Goal: Task Accomplishment & Management: Use online tool/utility

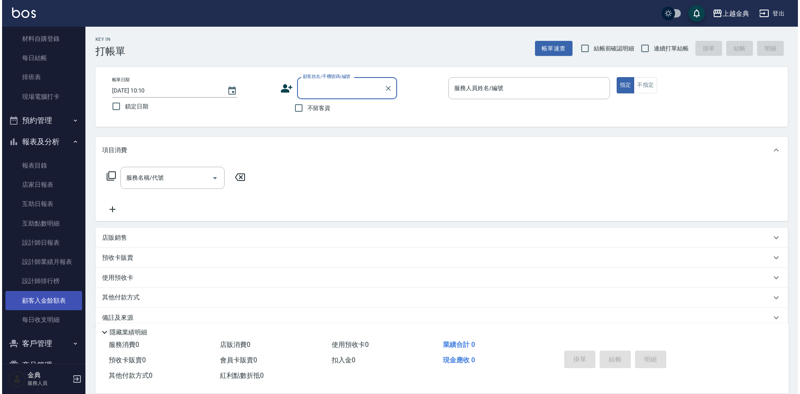
scroll to position [144, 0]
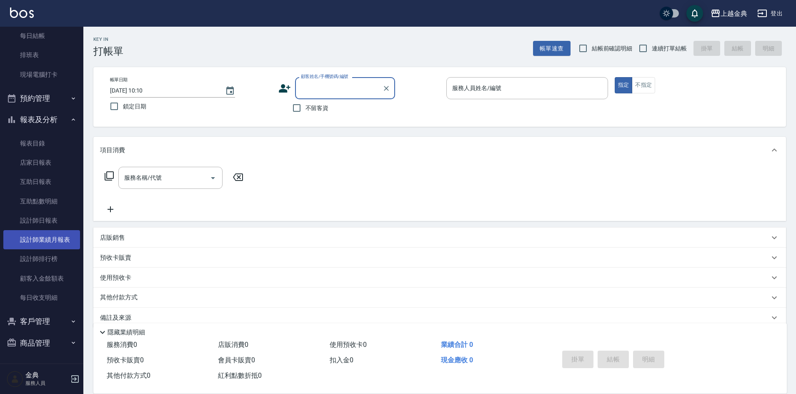
click at [68, 248] on link "設計師業績月報表" at bounding box center [41, 239] width 77 height 19
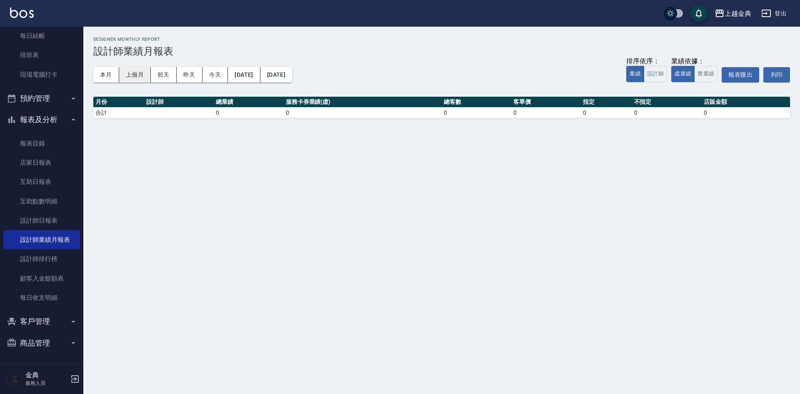
click at [143, 75] on button "上個月" at bounding box center [135, 74] width 32 height 15
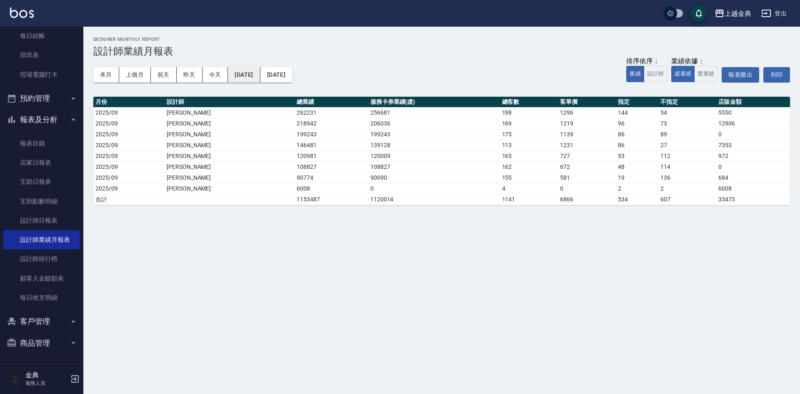
click at [257, 74] on button "[DATE]" at bounding box center [244, 74] width 32 height 15
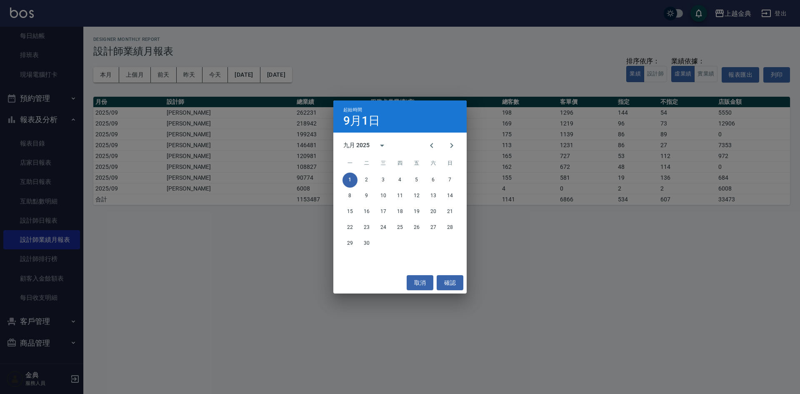
click at [360, 143] on div "九月 2025" at bounding box center [356, 145] width 26 height 9
click at [402, 215] on button "2024" at bounding box center [400, 213] width 30 height 15
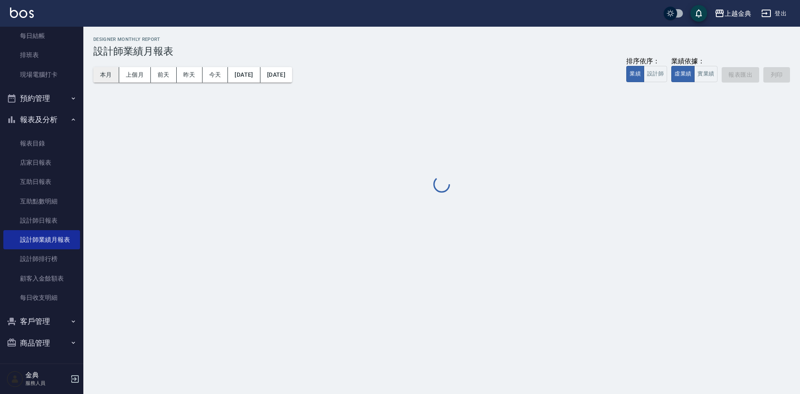
click at [103, 70] on button "本月" at bounding box center [106, 74] width 26 height 15
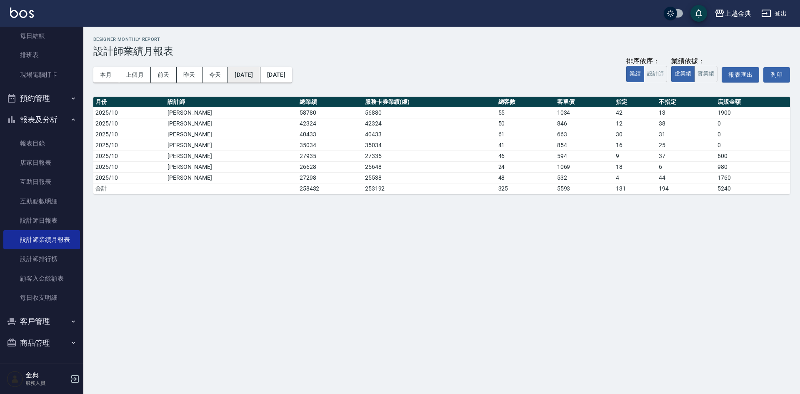
click at [247, 75] on button "[DATE]" at bounding box center [244, 74] width 32 height 15
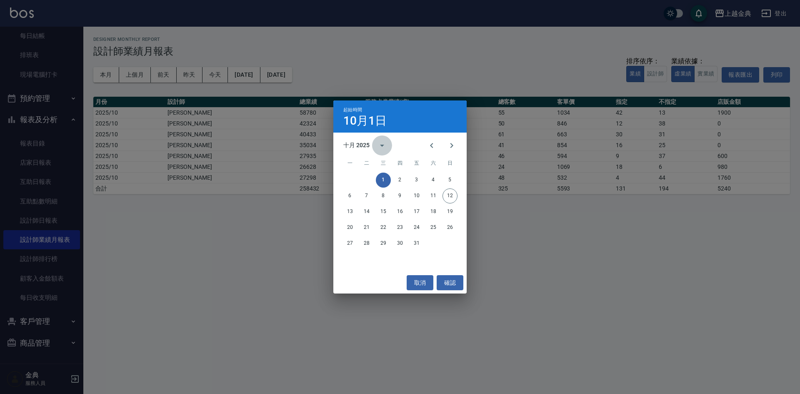
click at [379, 145] on icon "calendar view is open, switch to year view" at bounding box center [382, 145] width 10 height 10
click at [401, 213] on button "2024" at bounding box center [400, 213] width 30 height 15
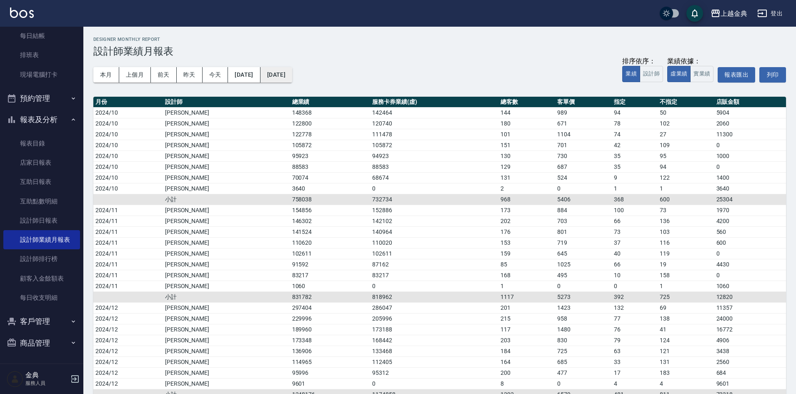
click at [292, 80] on button "[DATE]" at bounding box center [277, 74] width 32 height 15
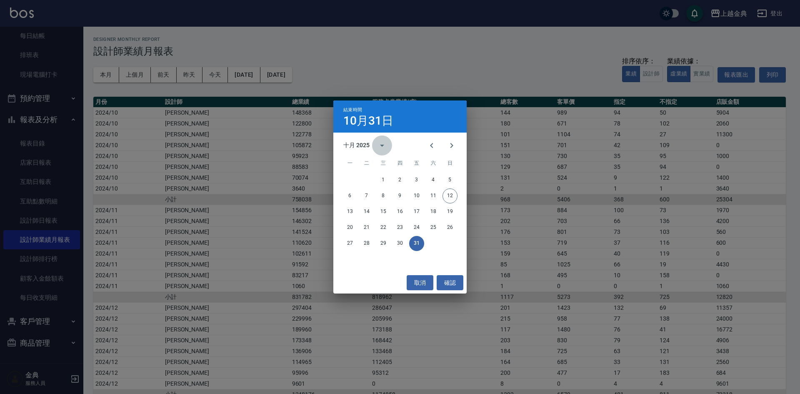
click at [378, 142] on icon "calendar view is open, switch to year view" at bounding box center [382, 145] width 10 height 10
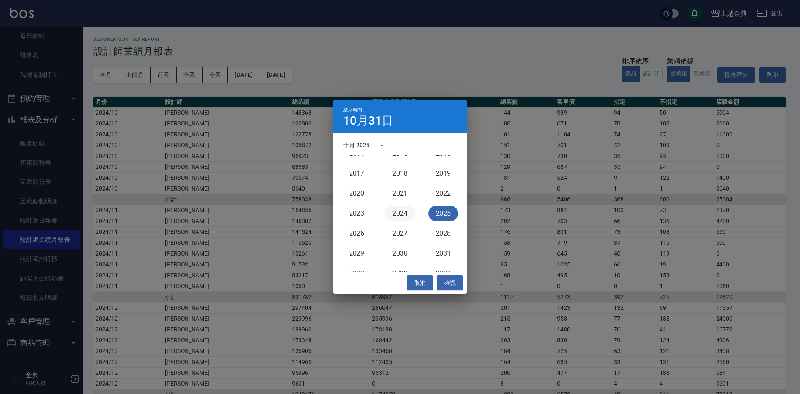
click at [402, 210] on button "2024" at bounding box center [400, 213] width 30 height 15
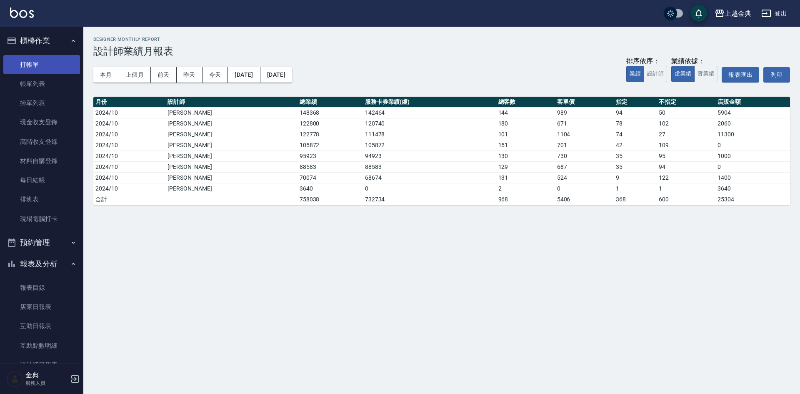
click at [24, 59] on link "打帳單" at bounding box center [41, 64] width 77 height 19
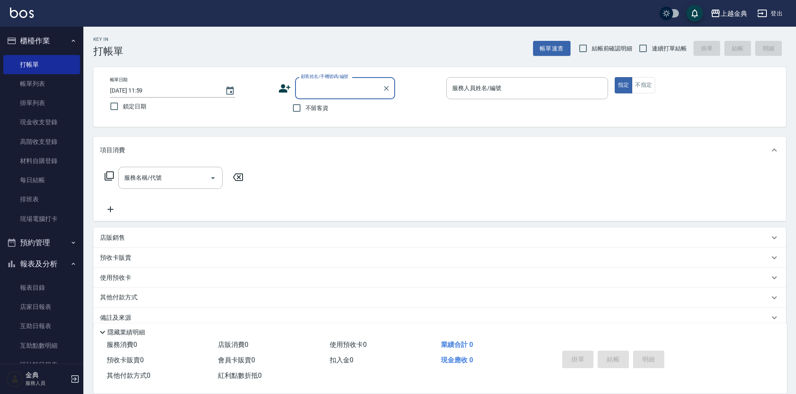
drag, startPoint x: 645, startPoint y: 50, endPoint x: 645, endPoint y: 65, distance: 15.0
click at [645, 52] on input "連續打單結帳" at bounding box center [643, 49] width 18 height 18
checkbox input "true"
drag, startPoint x: 640, startPoint y: 93, endPoint x: 640, endPoint y: 88, distance: 4.6
click at [640, 91] on button "不指定" at bounding box center [643, 85] width 23 height 16
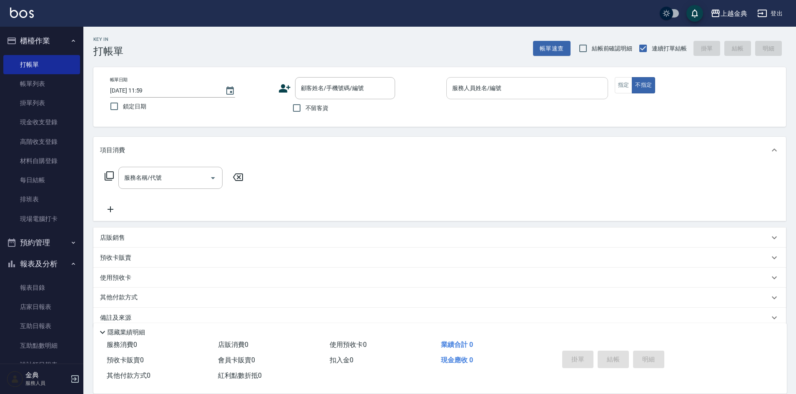
click at [490, 83] on div "服務人員姓名/編號 服務人員姓名/編號" at bounding box center [527, 88] width 162 height 22
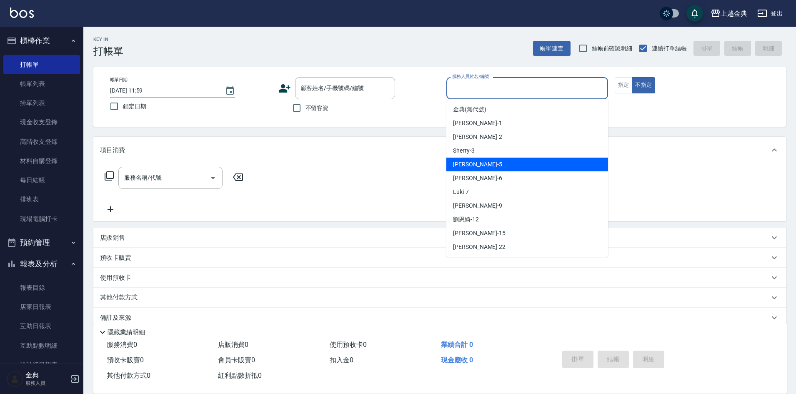
click at [486, 163] on div "[PERSON_NAME] -5" at bounding box center [527, 165] width 162 height 14
type input "[PERSON_NAME]-5"
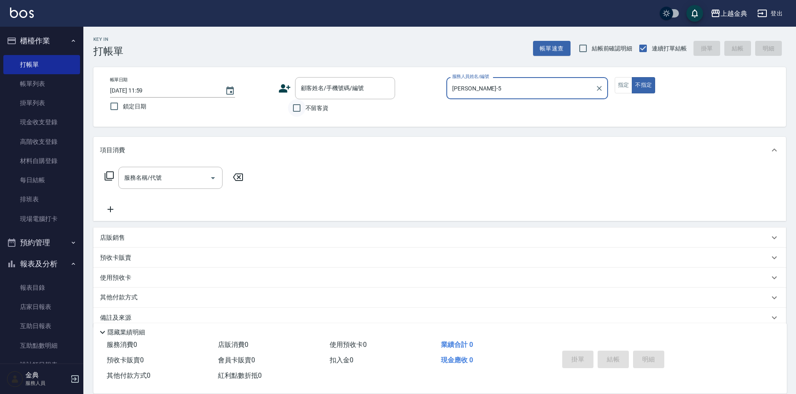
click at [300, 104] on input "不留客資" at bounding box center [297, 108] width 18 height 18
checkbox input "true"
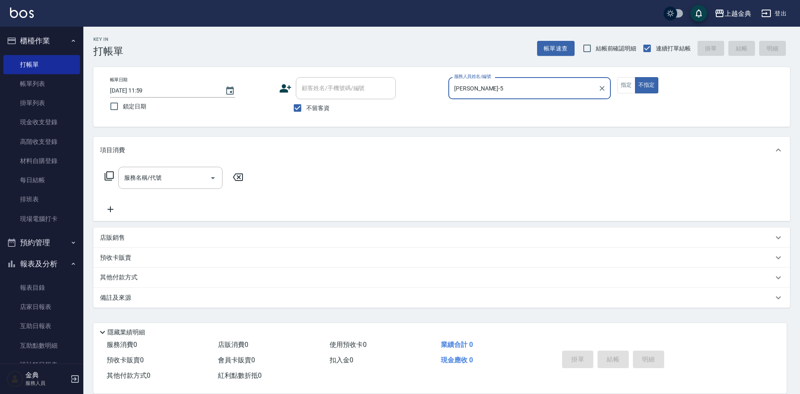
click at [107, 175] on icon at bounding box center [109, 175] width 9 height 9
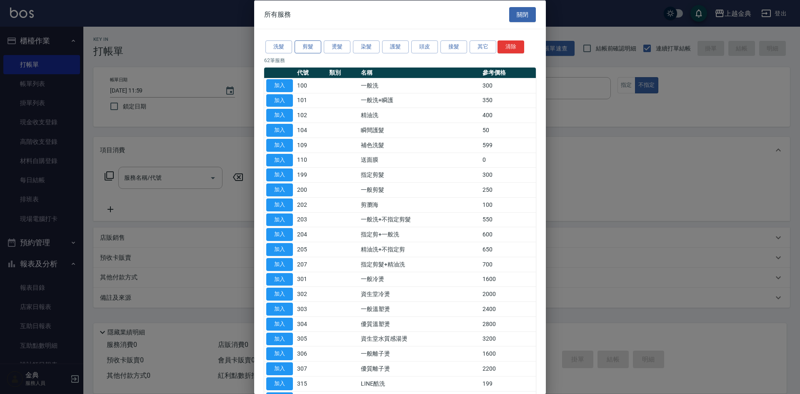
click at [316, 44] on button "剪髮" at bounding box center [308, 46] width 27 height 13
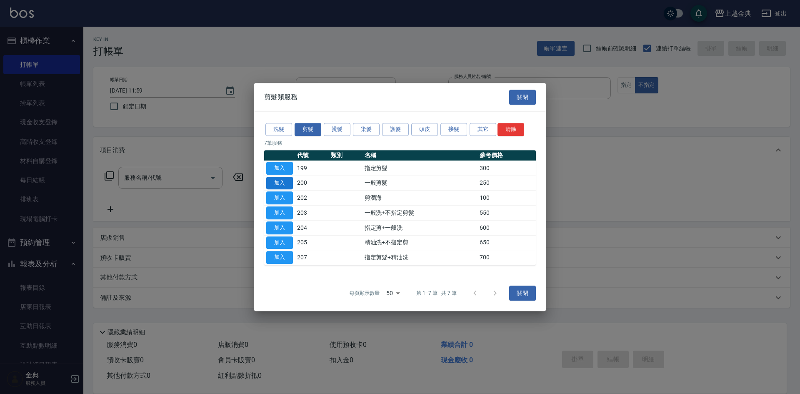
click at [284, 179] on button "加入" at bounding box center [279, 183] width 27 height 13
type input "一般剪髮(200)"
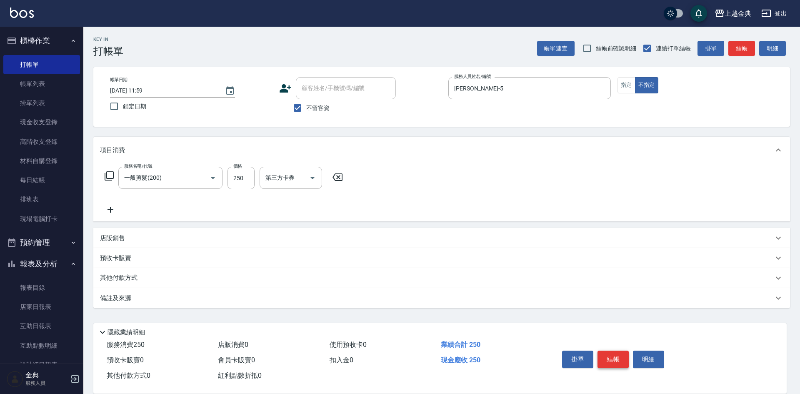
click at [605, 351] on button "結帳" at bounding box center [613, 360] width 31 height 18
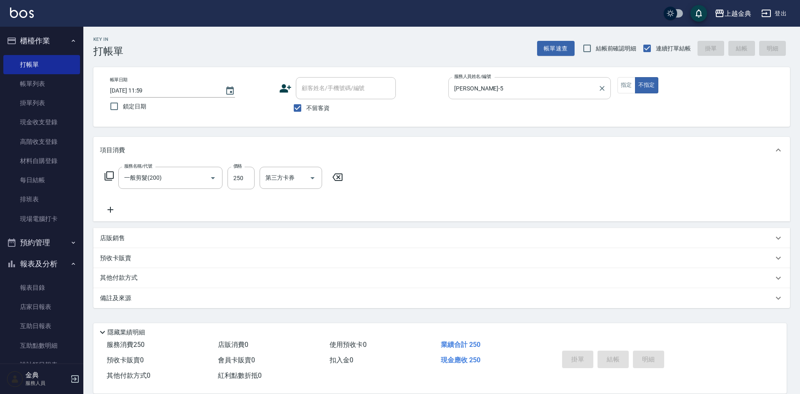
type input "[DATE] 12:19"
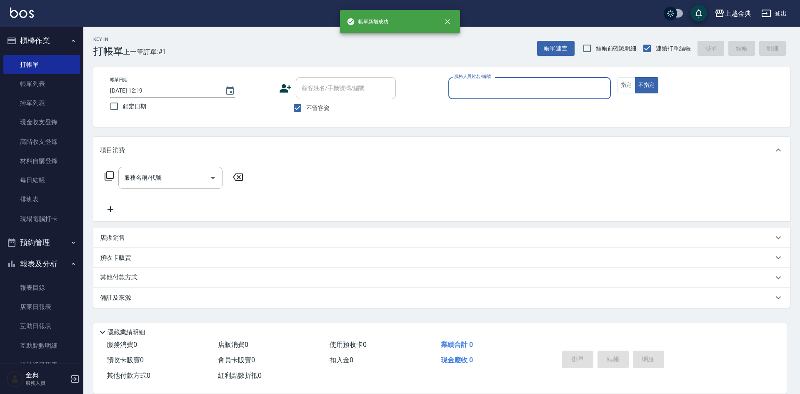
click at [493, 83] on input "服務人員姓名/編號" at bounding box center [529, 88] width 155 height 15
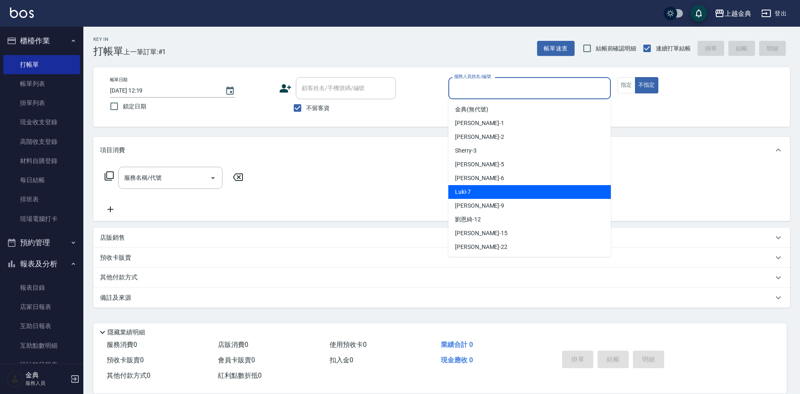
drag, startPoint x: 501, startPoint y: 195, endPoint x: 179, endPoint y: 193, distance: 321.8
click at [499, 196] on div "Luki -7" at bounding box center [529, 192] width 163 height 14
type input "Luki-7"
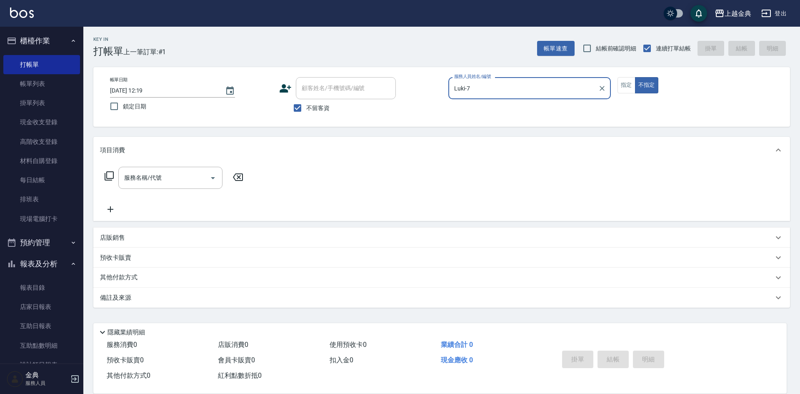
click at [110, 175] on icon at bounding box center [109, 176] width 10 height 10
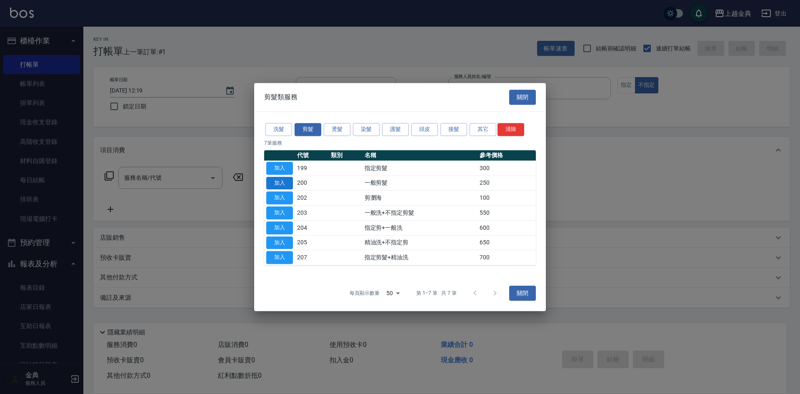
click at [277, 180] on button "加入" at bounding box center [279, 183] width 27 height 13
type input "一般剪髮(200)"
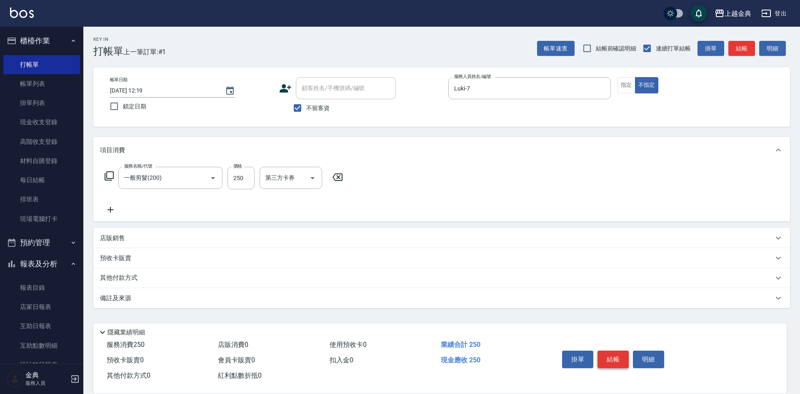
click at [620, 354] on button "結帳" at bounding box center [613, 360] width 31 height 18
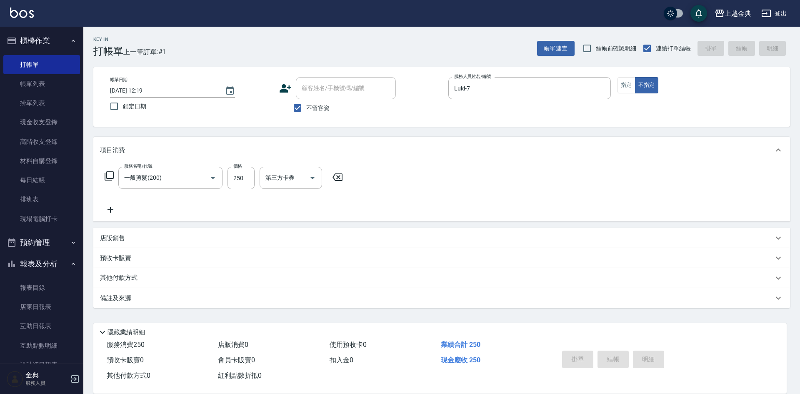
type input "[DATE] 12:20"
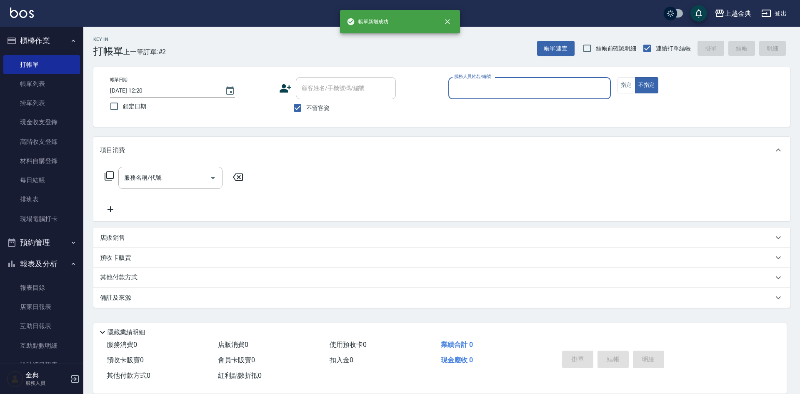
click at [481, 85] on input "服務人員姓名/編號" at bounding box center [529, 88] width 155 height 15
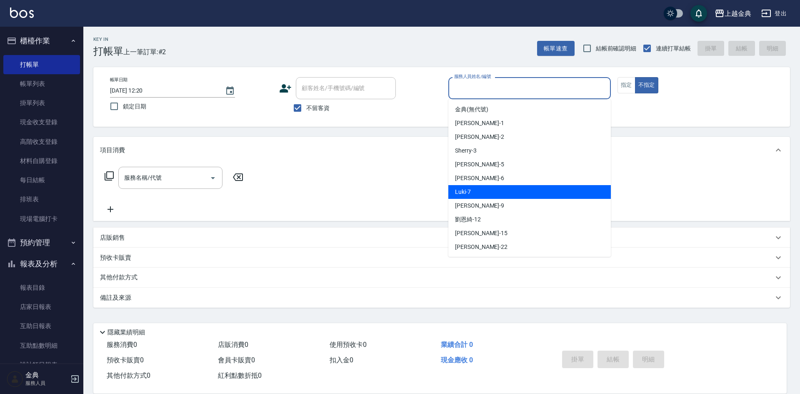
click at [506, 187] on div "Luki -7" at bounding box center [529, 192] width 163 height 14
type input "Luki-7"
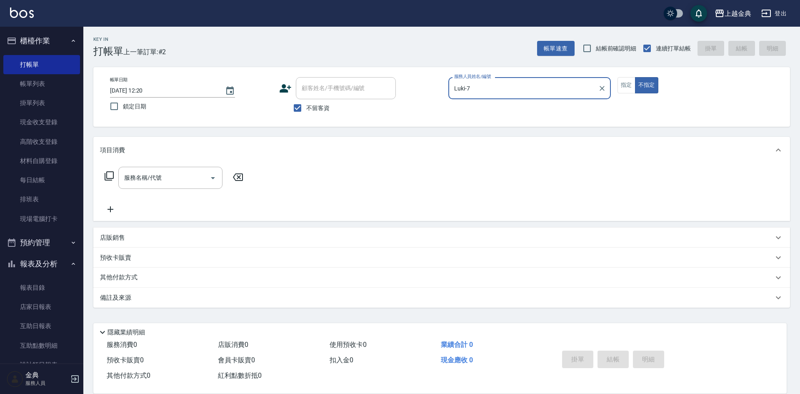
click at [108, 176] on icon at bounding box center [109, 176] width 10 height 10
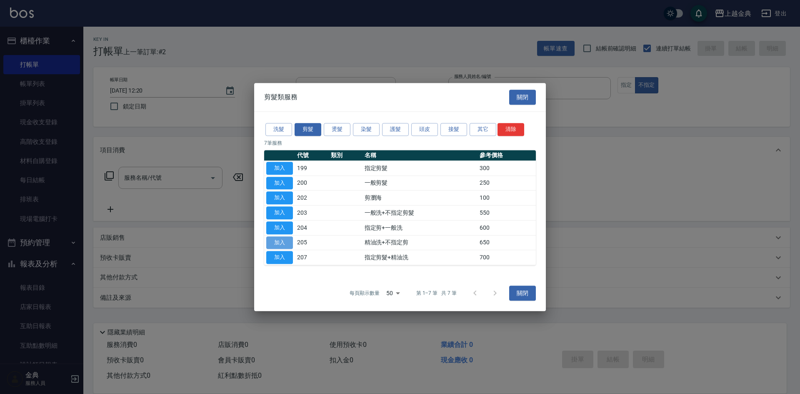
click at [280, 242] on button "加入" at bounding box center [279, 242] width 27 height 13
type input "精油洗+不指定剪(205)"
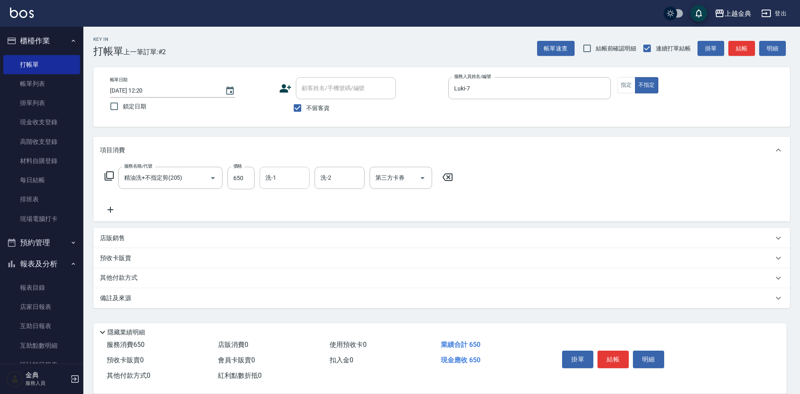
click at [268, 170] on div "洗-1" at bounding box center [285, 178] width 50 height 22
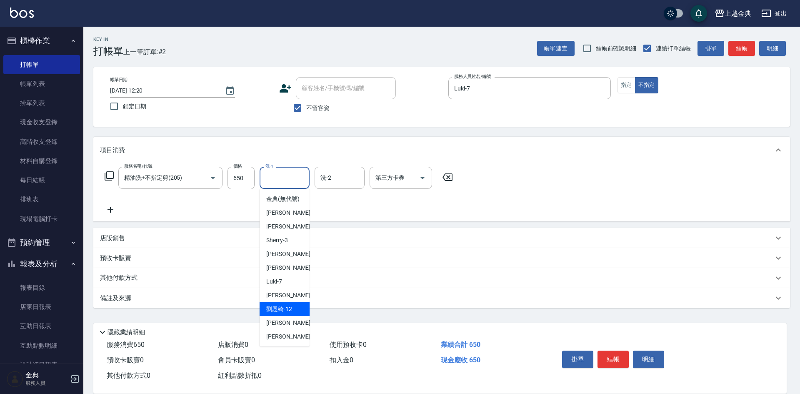
click at [293, 316] on div "[PERSON_NAME]-12" at bounding box center [285, 309] width 50 height 14
type input "[PERSON_NAME]-12"
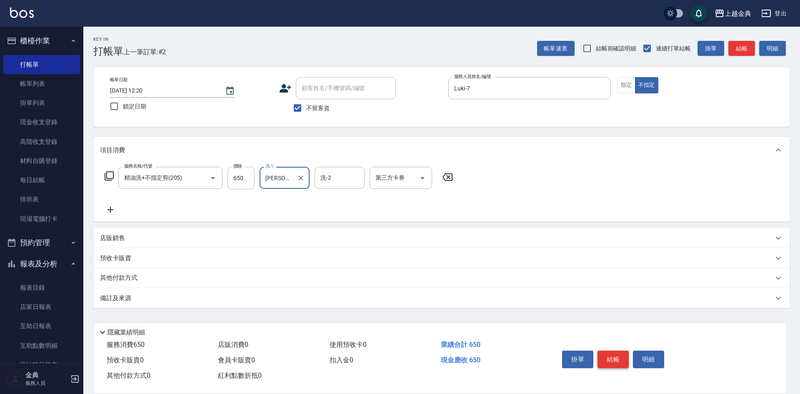
click at [611, 355] on button "結帳" at bounding box center [613, 360] width 31 height 18
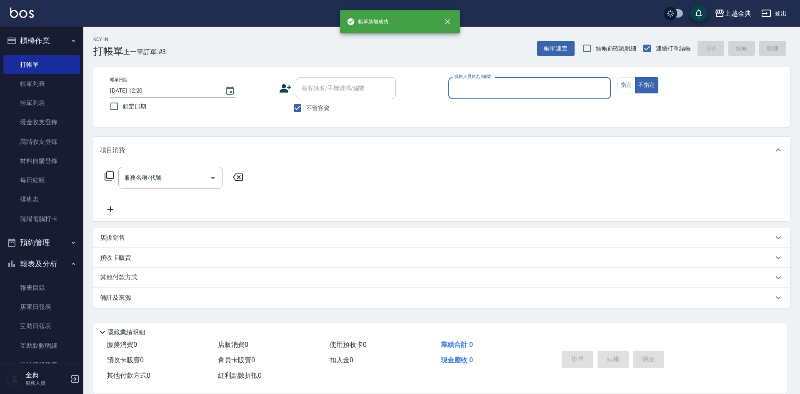
click at [544, 97] on div "服務人員姓名/編號" at bounding box center [529, 88] width 163 height 22
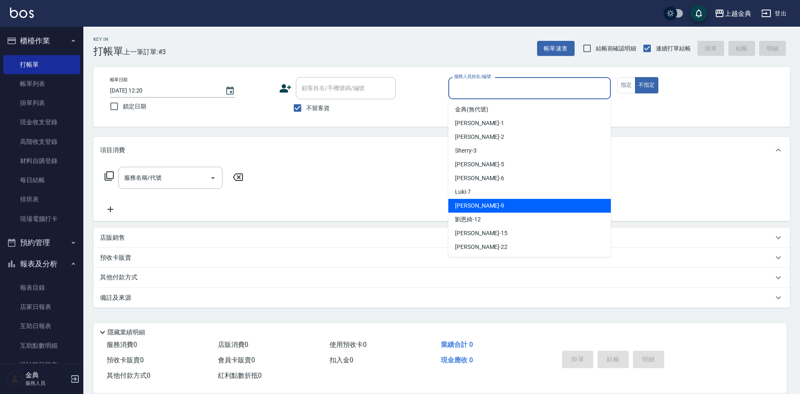
click at [509, 210] on div "[PERSON_NAME] -9" at bounding box center [529, 206] width 163 height 14
type input "[PERSON_NAME]-9"
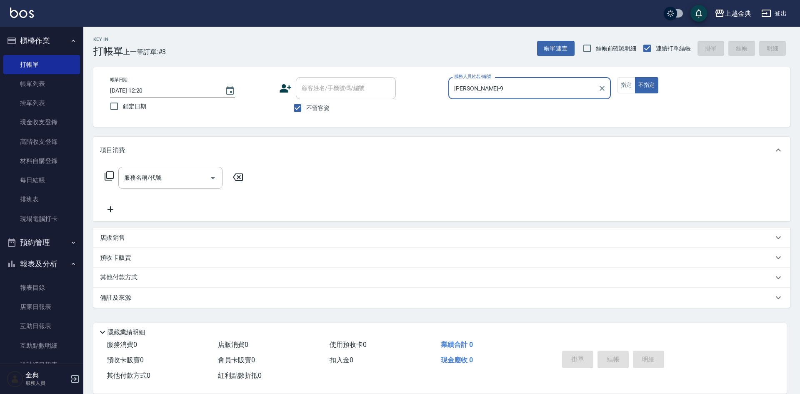
click at [110, 175] on icon at bounding box center [109, 176] width 10 height 10
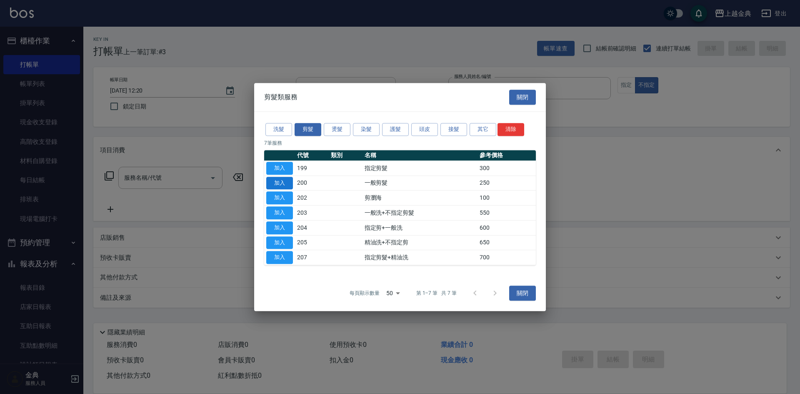
click at [274, 186] on button "加入" at bounding box center [279, 183] width 27 height 13
type input "一般剪髮(200)"
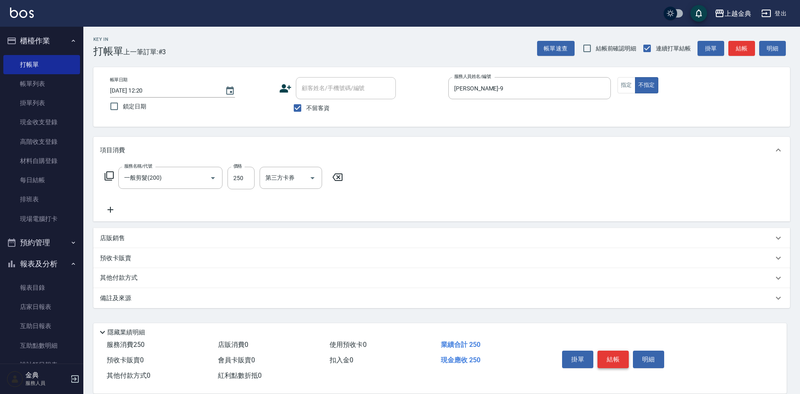
click at [615, 355] on button "結帳" at bounding box center [613, 360] width 31 height 18
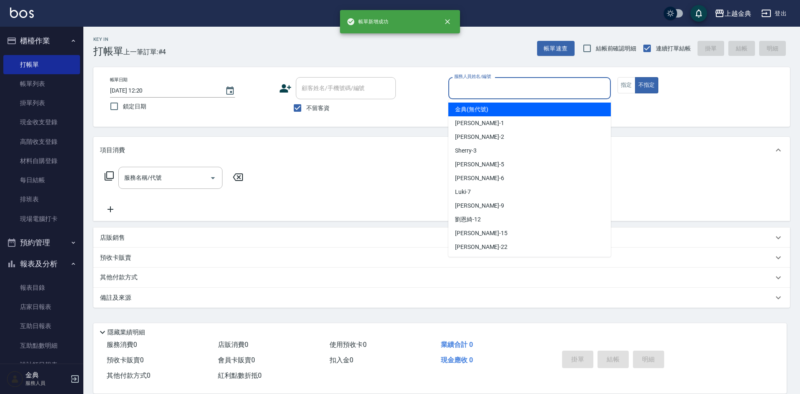
click at [533, 91] on input "服務人員姓名/編號" at bounding box center [529, 88] width 155 height 15
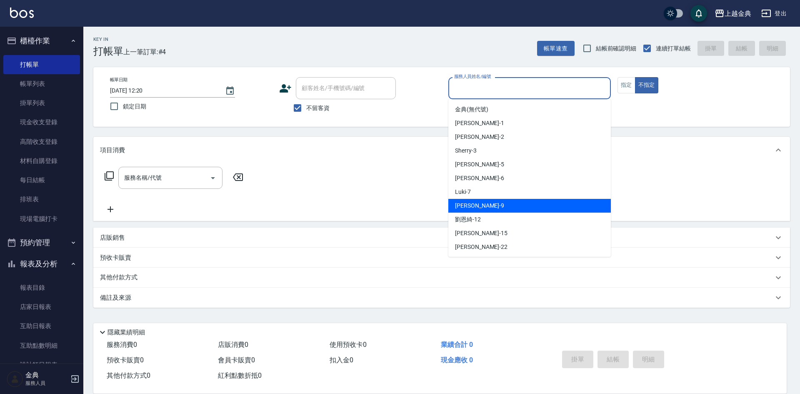
click at [527, 199] on div "[PERSON_NAME] -9" at bounding box center [529, 206] width 163 height 14
type input "[PERSON_NAME]-9"
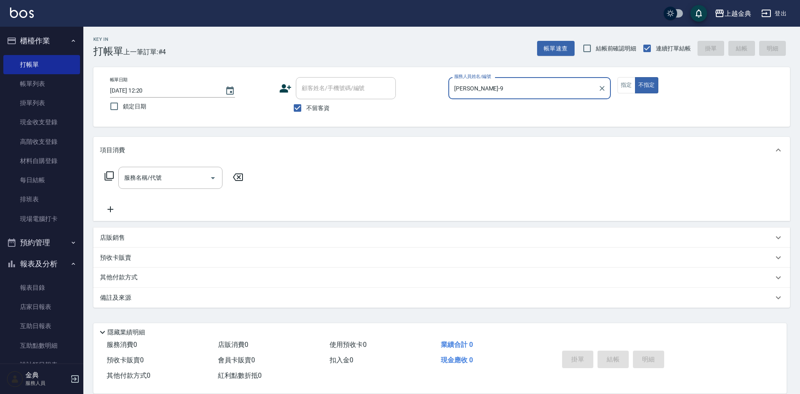
click at [113, 176] on icon at bounding box center [109, 176] width 10 height 10
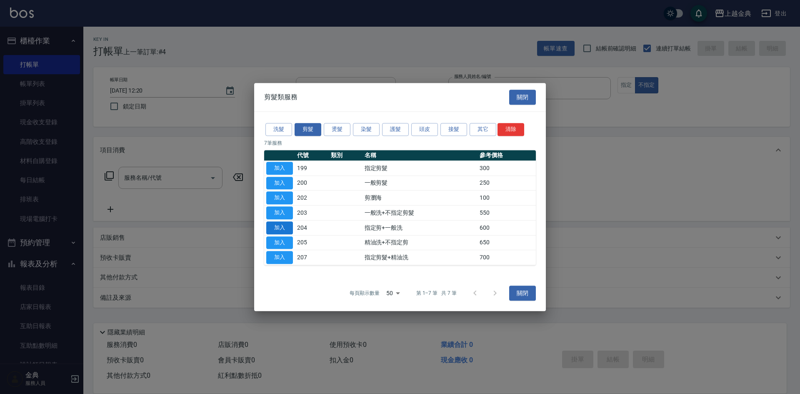
click at [283, 226] on button "加入" at bounding box center [279, 227] width 27 height 13
type input "指定剪+一般洗(204)"
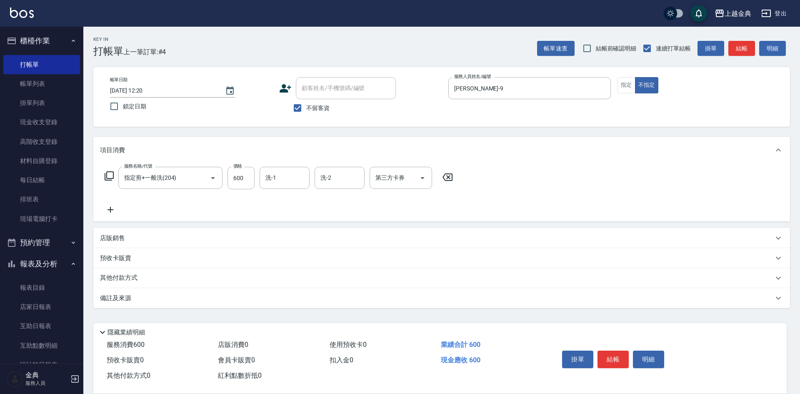
click at [104, 175] on div "服務名稱/代號 指定剪+一般洗(204) 服務名稱/代號 價格 600 價格 洗-1 洗-1 洗-2 洗-2 第三方卡券 第三方卡券" at bounding box center [279, 178] width 358 height 23
click at [109, 175] on icon at bounding box center [109, 176] width 10 height 10
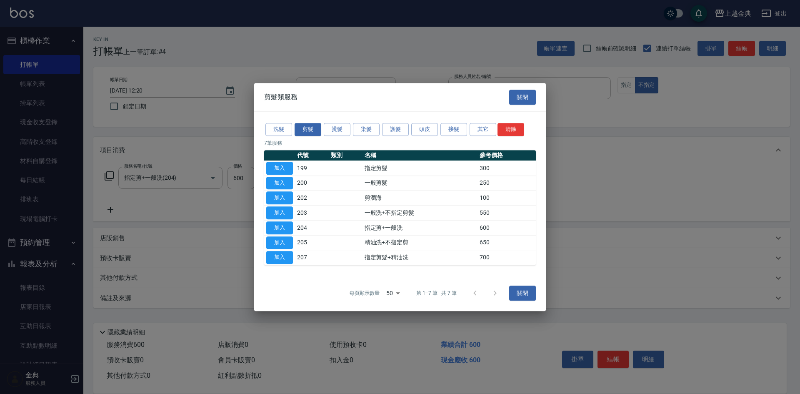
click at [293, 243] on td "加入" at bounding box center [279, 242] width 31 height 15
click at [281, 242] on button "加入" at bounding box center [279, 242] width 27 height 13
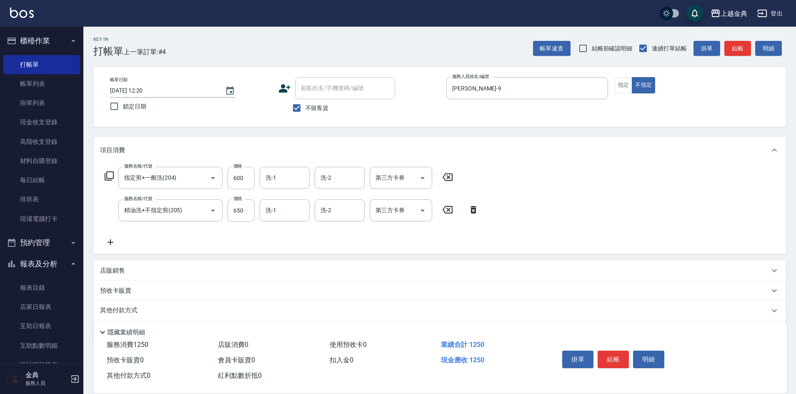
click at [445, 177] on icon at bounding box center [447, 177] width 21 height 10
click at [618, 358] on button "結帳" at bounding box center [613, 360] width 31 height 18
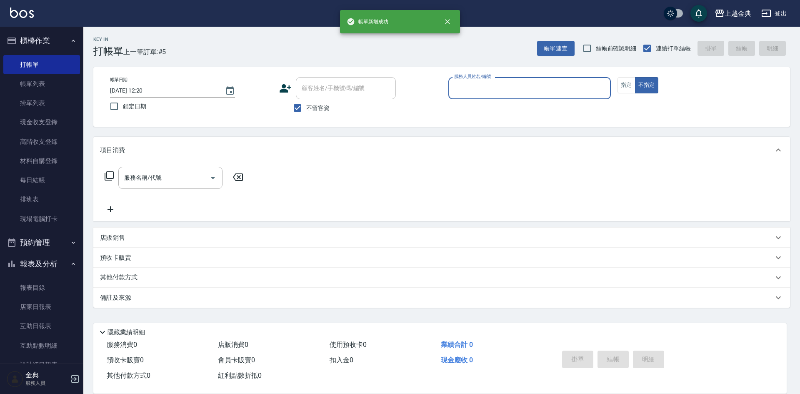
click at [497, 85] on input "服務人員姓名/編號" at bounding box center [529, 88] width 155 height 15
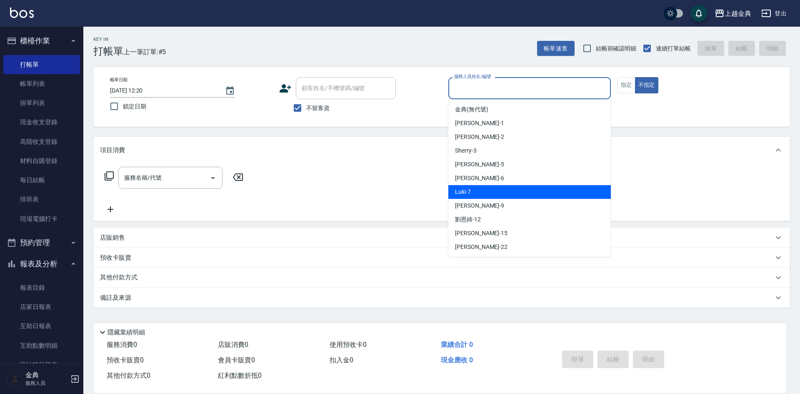
click at [503, 192] on div "Luki -7" at bounding box center [529, 192] width 163 height 14
type input "Luki-7"
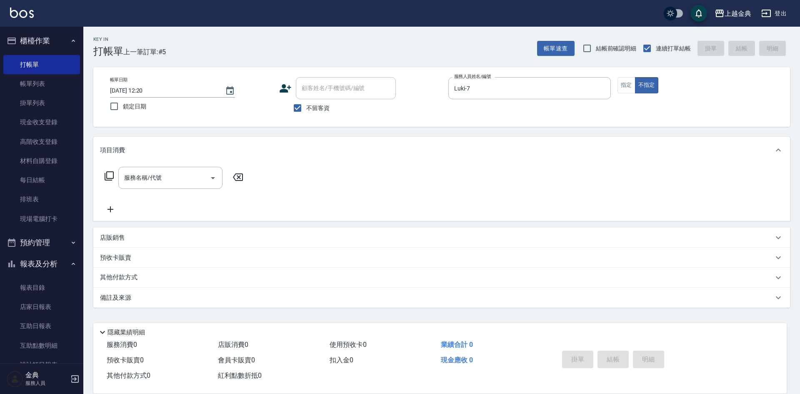
click at [113, 176] on icon at bounding box center [109, 176] width 10 height 10
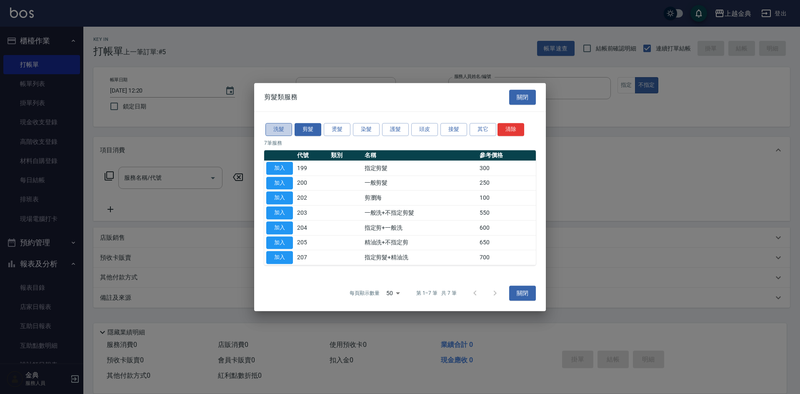
click at [279, 128] on button "洗髮" at bounding box center [279, 129] width 27 height 13
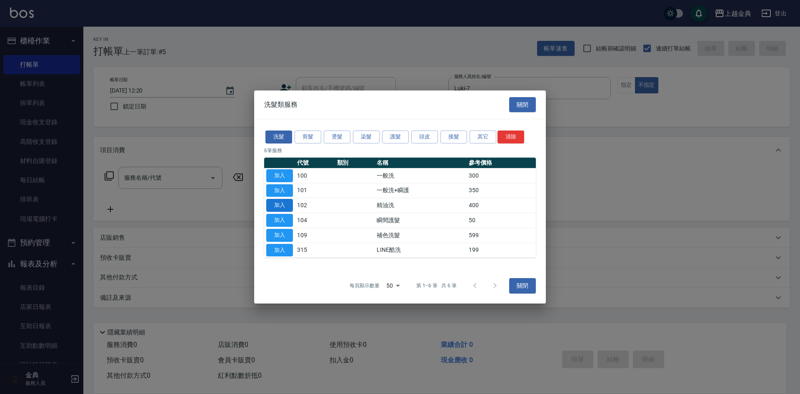
drag, startPoint x: 283, startPoint y: 198, endPoint x: 283, endPoint y: 203, distance: 5.4
click at [283, 198] on td "加入" at bounding box center [279, 205] width 31 height 15
click at [283, 204] on button "加入" at bounding box center [279, 205] width 27 height 13
type input "精油洗(102)"
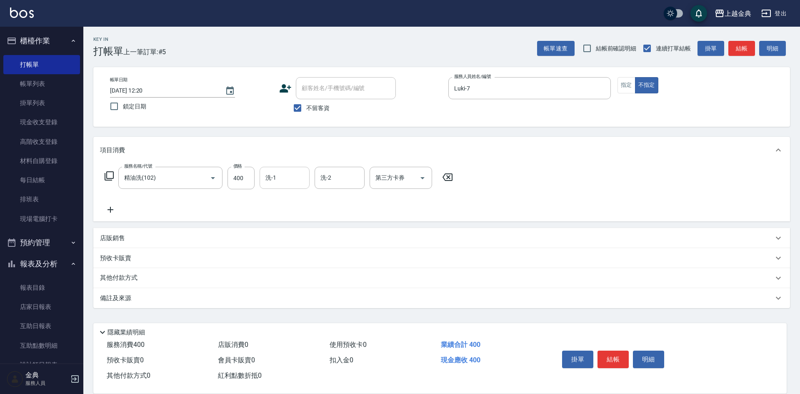
drag, startPoint x: 283, startPoint y: 182, endPoint x: 283, endPoint y: 187, distance: 5.4
click at [283, 183] on input "洗-1" at bounding box center [284, 177] width 43 height 15
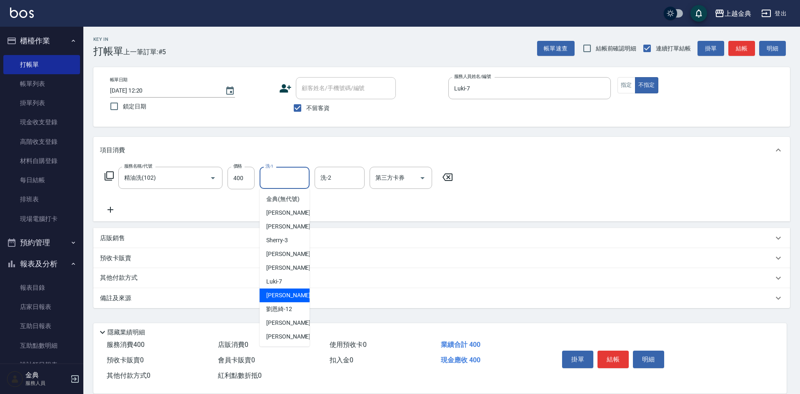
click at [296, 302] on div "[PERSON_NAME] -9" at bounding box center [285, 295] width 50 height 14
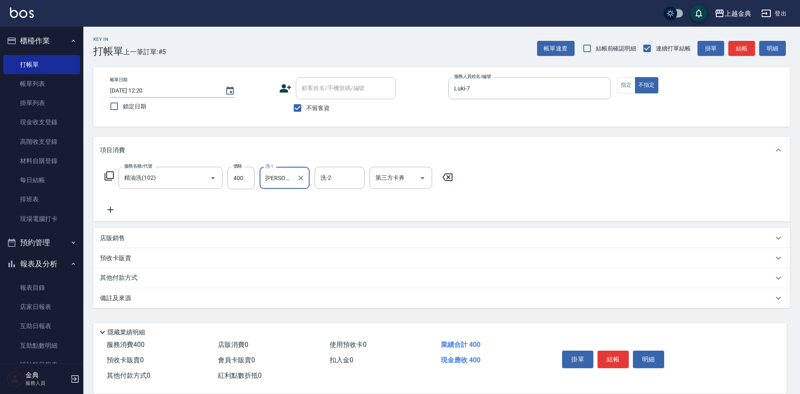
click at [284, 180] on input "[PERSON_NAME]-9" at bounding box center [278, 177] width 30 height 15
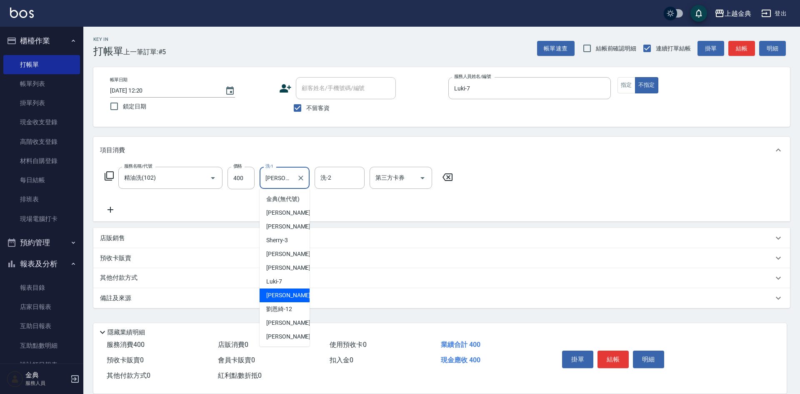
click at [286, 313] on div "[PERSON_NAME]-12" at bounding box center [285, 309] width 50 height 14
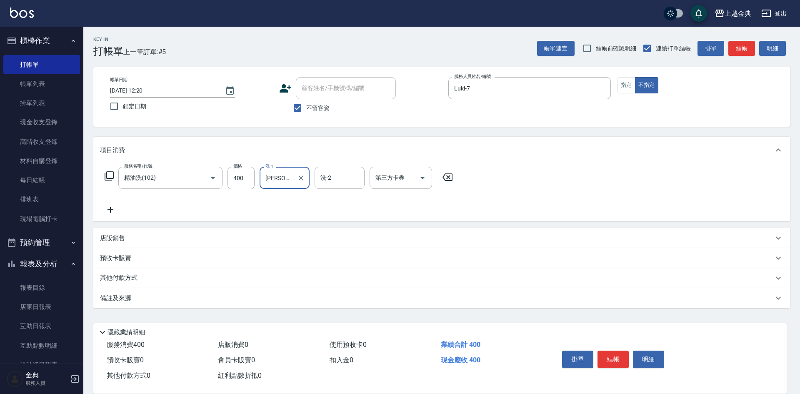
type input "[PERSON_NAME]-12"
click at [619, 351] on button "結帳" at bounding box center [613, 360] width 31 height 18
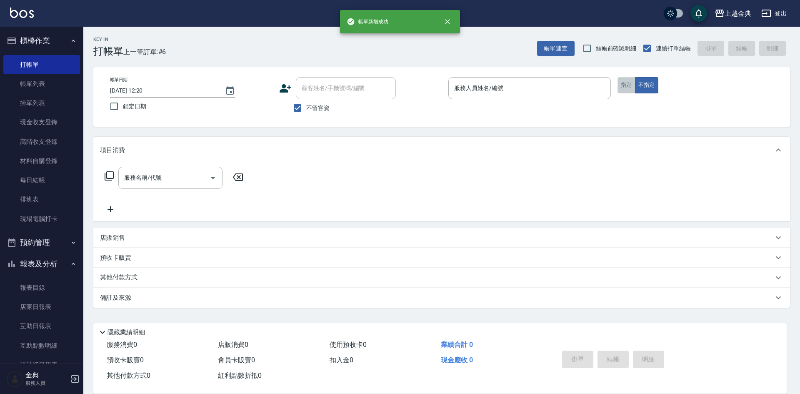
click at [626, 86] on button "指定" at bounding box center [627, 85] width 18 height 16
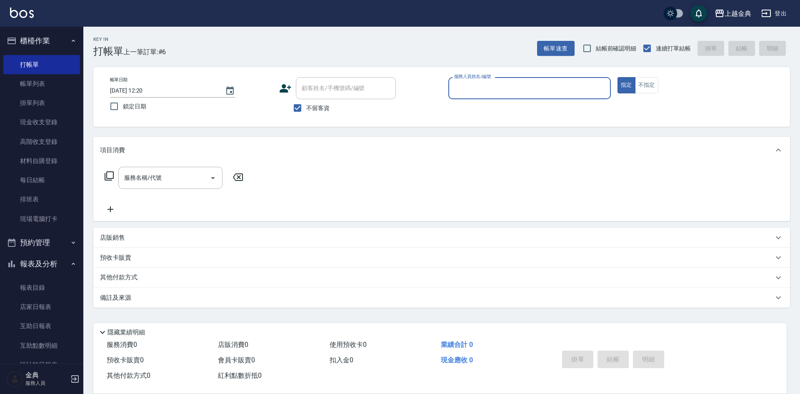
click at [564, 82] on input "服務人員姓名/編號" at bounding box center [529, 88] width 155 height 15
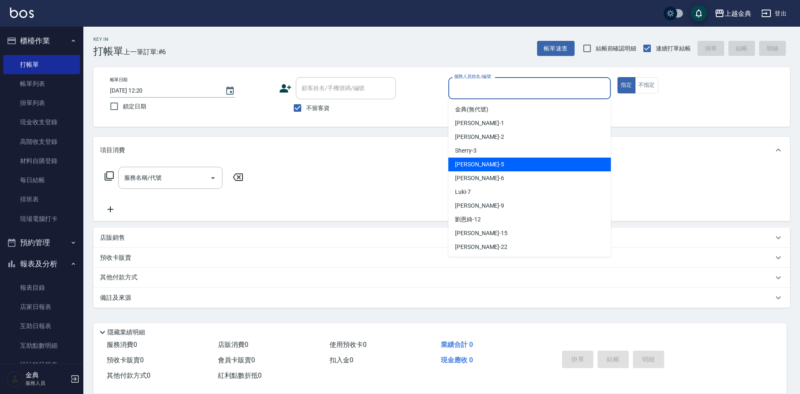
drag, startPoint x: 482, startPoint y: 163, endPoint x: 421, endPoint y: 174, distance: 61.5
click at [482, 163] on div "[PERSON_NAME] -5" at bounding box center [529, 165] width 163 height 14
type input "[PERSON_NAME]-5"
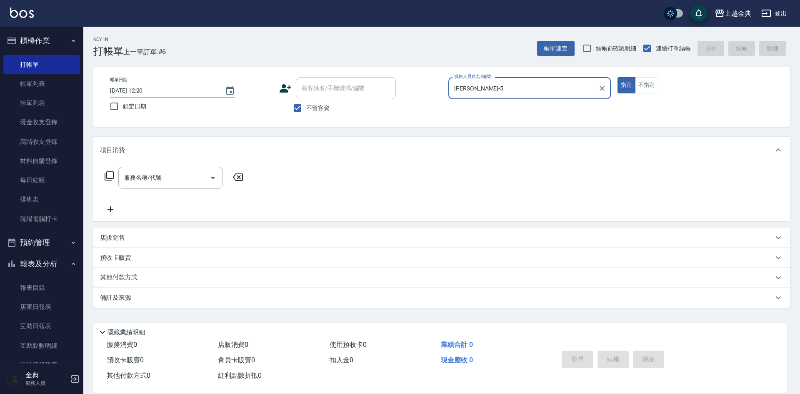
click at [118, 178] on div "服務名稱/代號 服務名稱/代號" at bounding box center [174, 178] width 148 height 22
click at [110, 175] on icon at bounding box center [109, 176] width 10 height 10
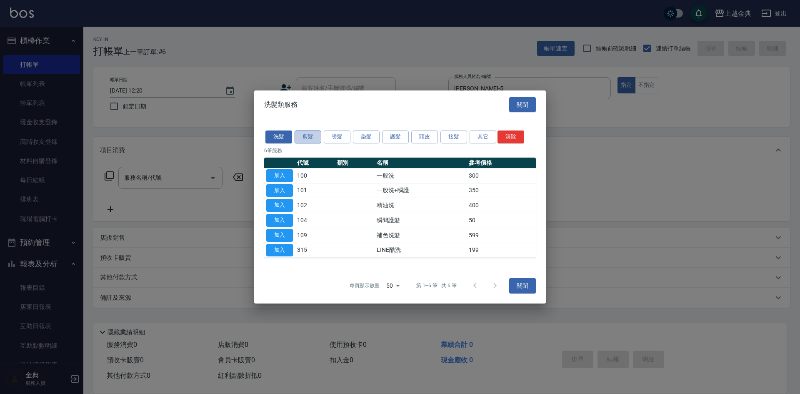
click at [308, 134] on button "剪髮" at bounding box center [308, 136] width 27 height 13
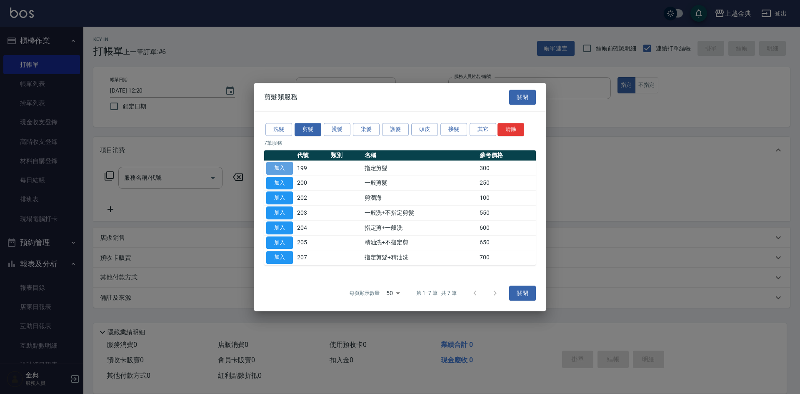
drag, startPoint x: 285, startPoint y: 167, endPoint x: 278, endPoint y: 190, distance: 24.8
click at [285, 167] on button "加入" at bounding box center [279, 168] width 27 height 13
type input "指定剪髮(199)"
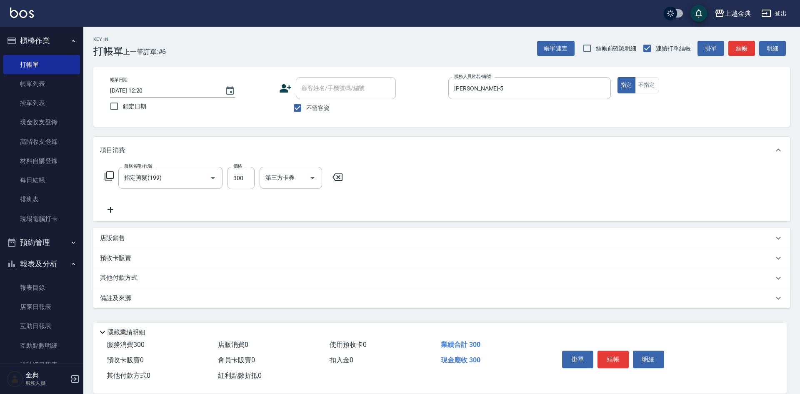
click at [118, 272] on div "其他付款方式" at bounding box center [441, 278] width 697 height 20
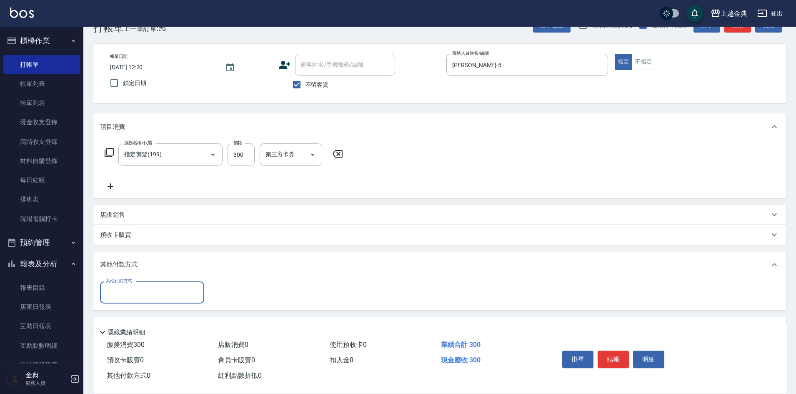
scroll to position [46, 0]
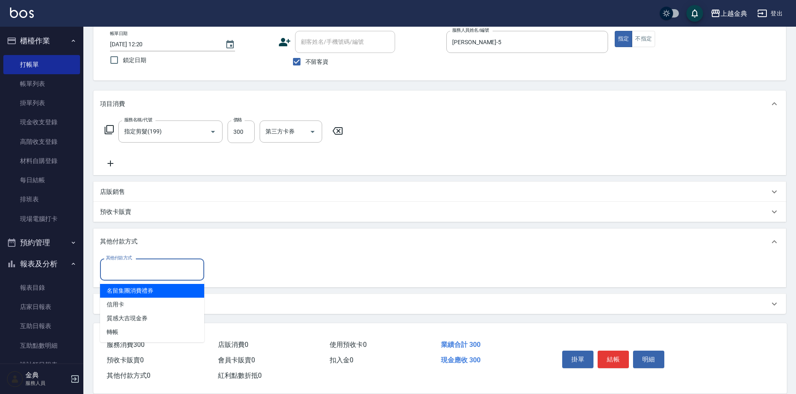
click at [118, 266] on input "其他付款方式" at bounding box center [152, 269] width 97 height 15
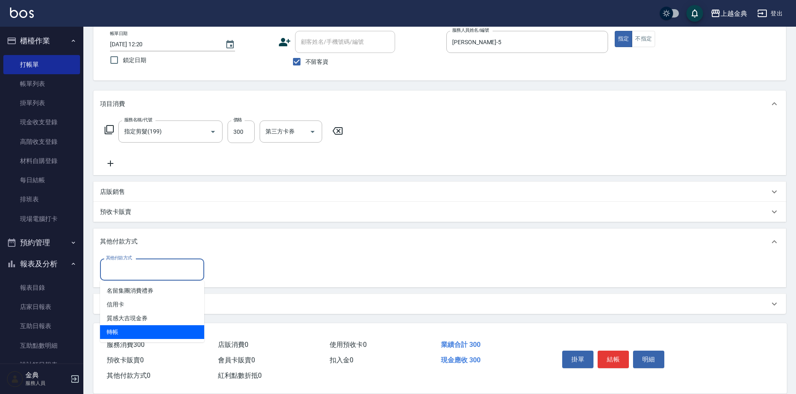
click at [134, 335] on span "轉帳" at bounding box center [152, 332] width 104 height 14
type input "轉帳"
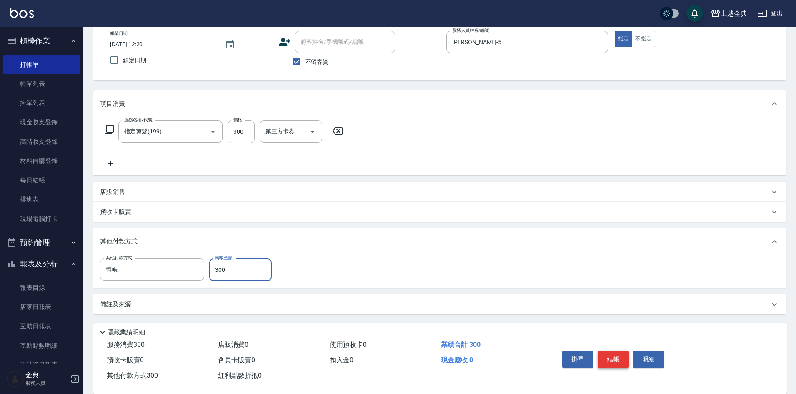
type input "300"
click at [622, 351] on button "結帳" at bounding box center [613, 360] width 31 height 18
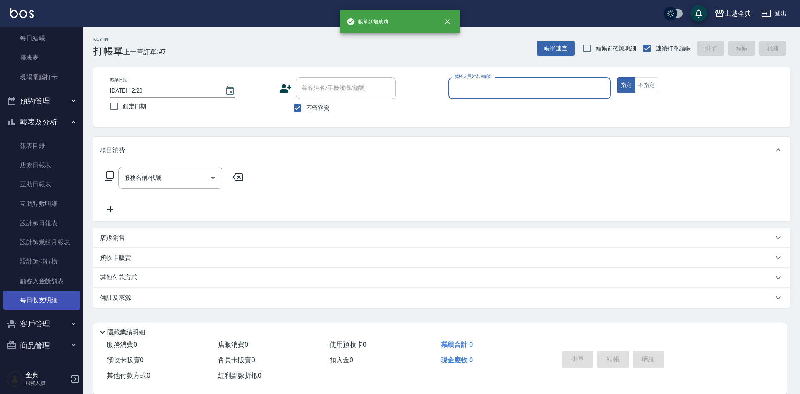
scroll to position [144, 0]
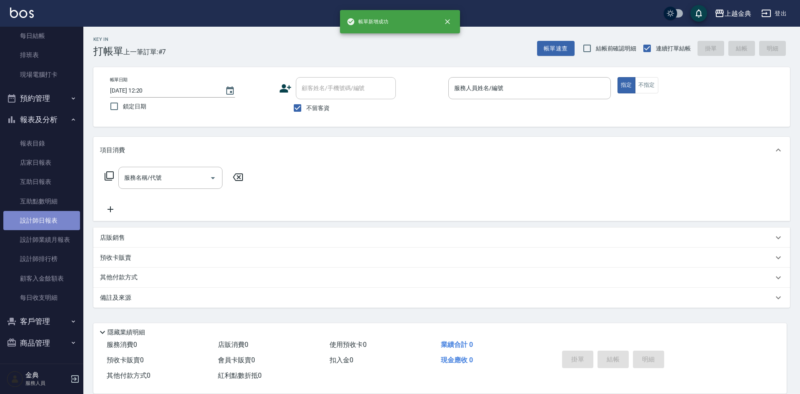
click at [64, 229] on link "設計師日報表" at bounding box center [41, 220] width 77 height 19
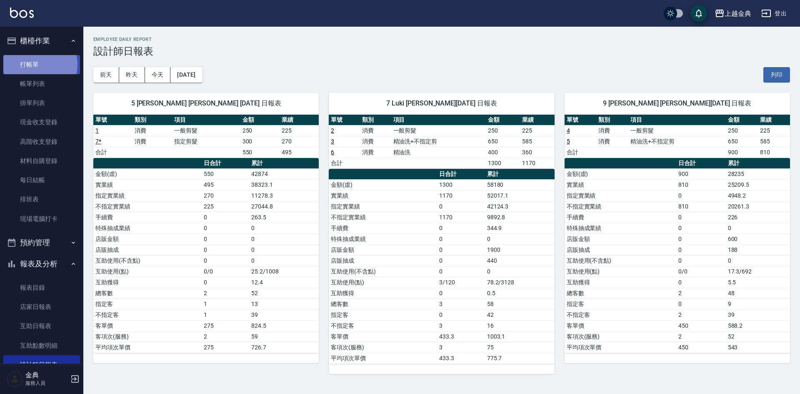
click at [38, 65] on link "打帳單" at bounding box center [41, 64] width 77 height 19
